Goal: Register for event/course

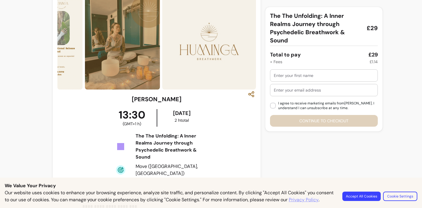
scroll to position [22, 0]
click at [351, 192] on button "Accept All Cookies" at bounding box center [361, 196] width 38 height 9
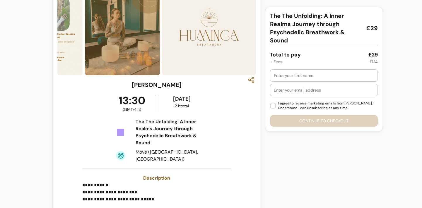
scroll to position [32, 0]
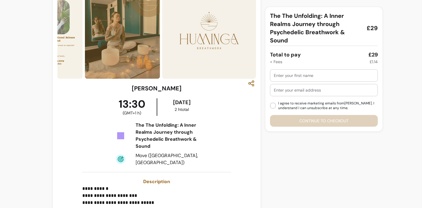
click at [307, 56] on div "Total to pay £29" at bounding box center [324, 55] width 108 height 8
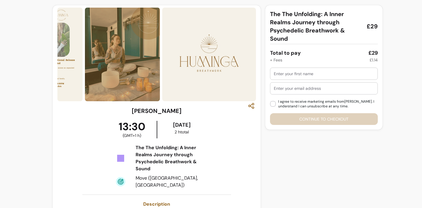
scroll to position [0, 0]
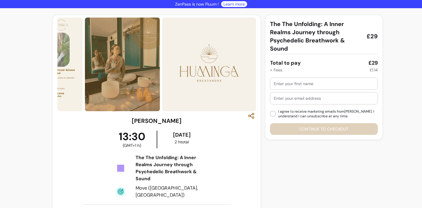
click at [291, 84] on input "text" at bounding box center [324, 84] width 100 height 6
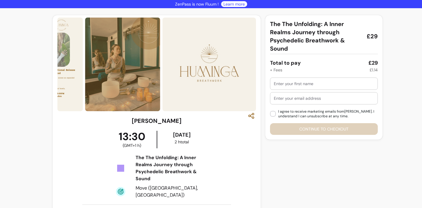
click at [290, 83] on input "text" at bounding box center [324, 84] width 100 height 6
type input "[PERSON_NAME]"
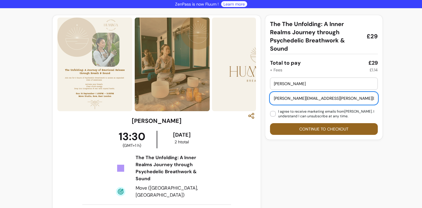
type input "[PERSON_NAME][EMAIL_ADDRESS][PERSON_NAME][DOMAIN_NAME]"
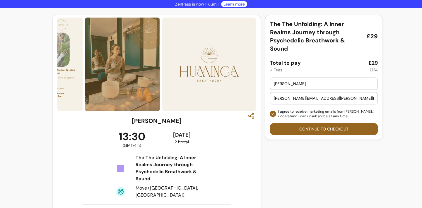
click at [321, 128] on button "Continue to checkout" at bounding box center [324, 129] width 108 height 12
